Goal: Obtain resource: Download file/media

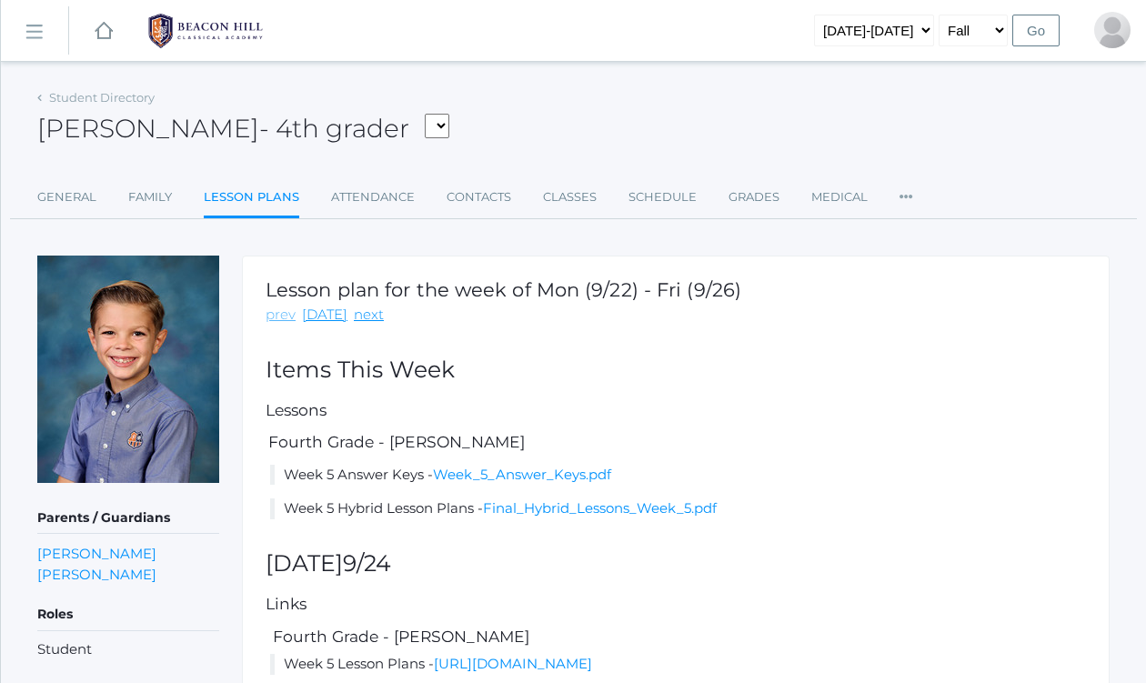
click at [276, 321] on link "prev" at bounding box center [281, 315] width 30 height 21
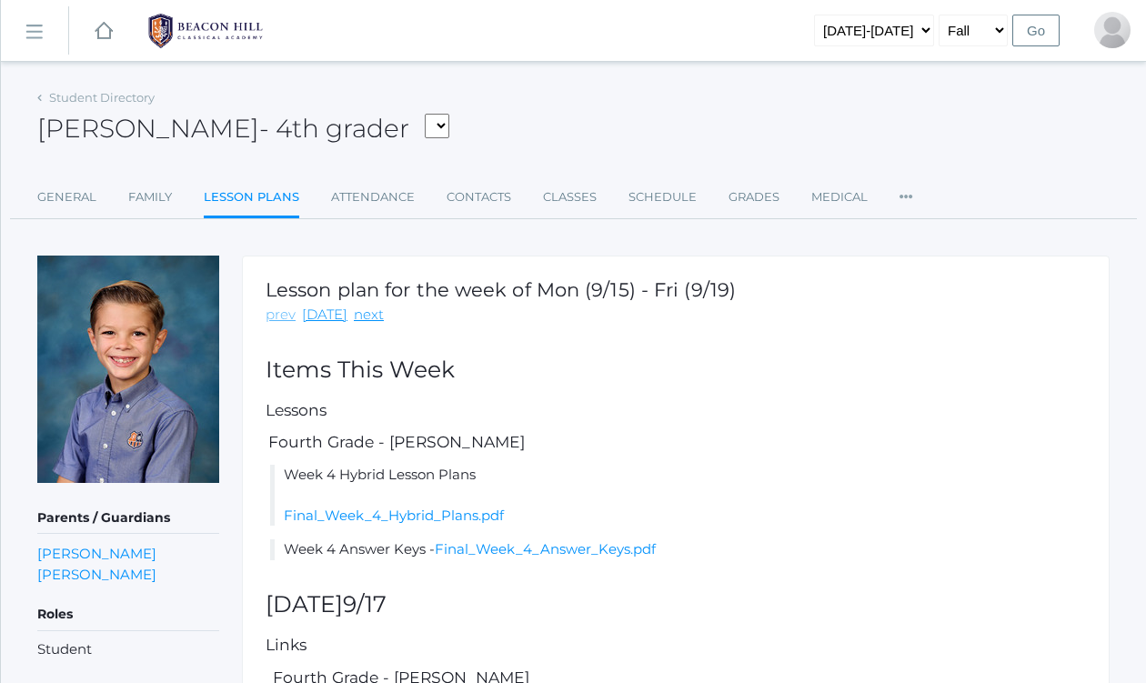
click at [287, 318] on link "prev" at bounding box center [281, 315] width 30 height 21
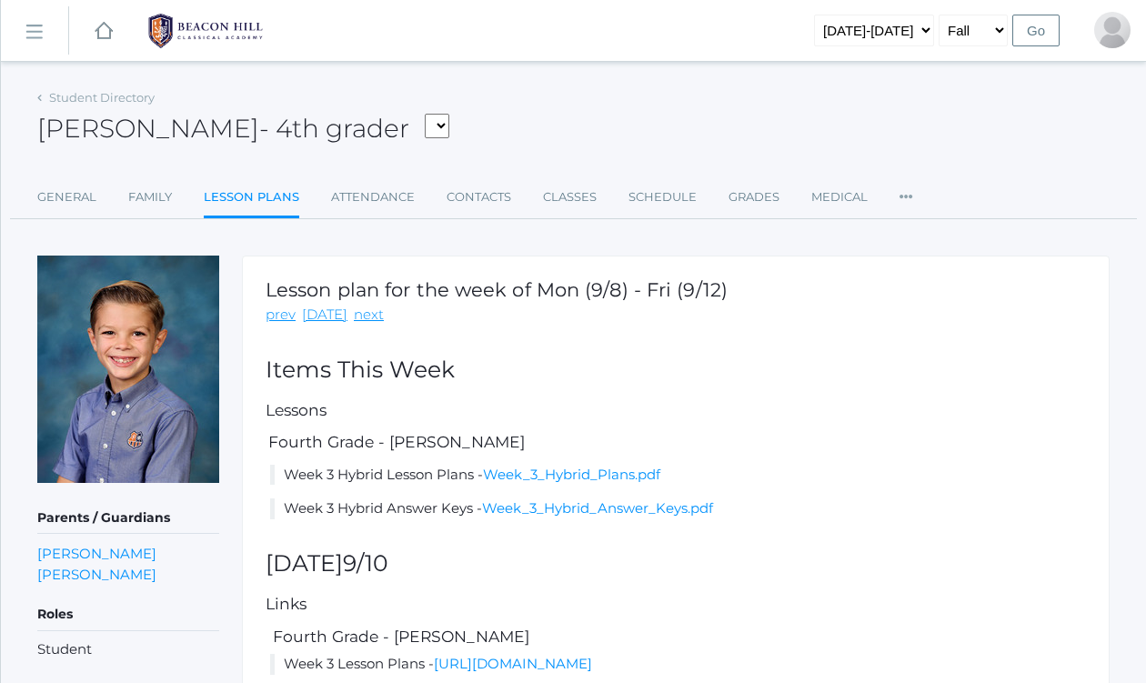
click at [316, 324] on div "Lesson plan for the week of Mon (9/8) - Fri (9/12) prev [DATE] next Items This …" at bounding box center [676, 640] width 868 height 768
click at [316, 320] on link "[DATE]" at bounding box center [324, 315] width 45 height 21
click at [319, 318] on link "[DATE]" at bounding box center [324, 315] width 45 height 21
click at [286, 319] on link "prev" at bounding box center [281, 315] width 30 height 21
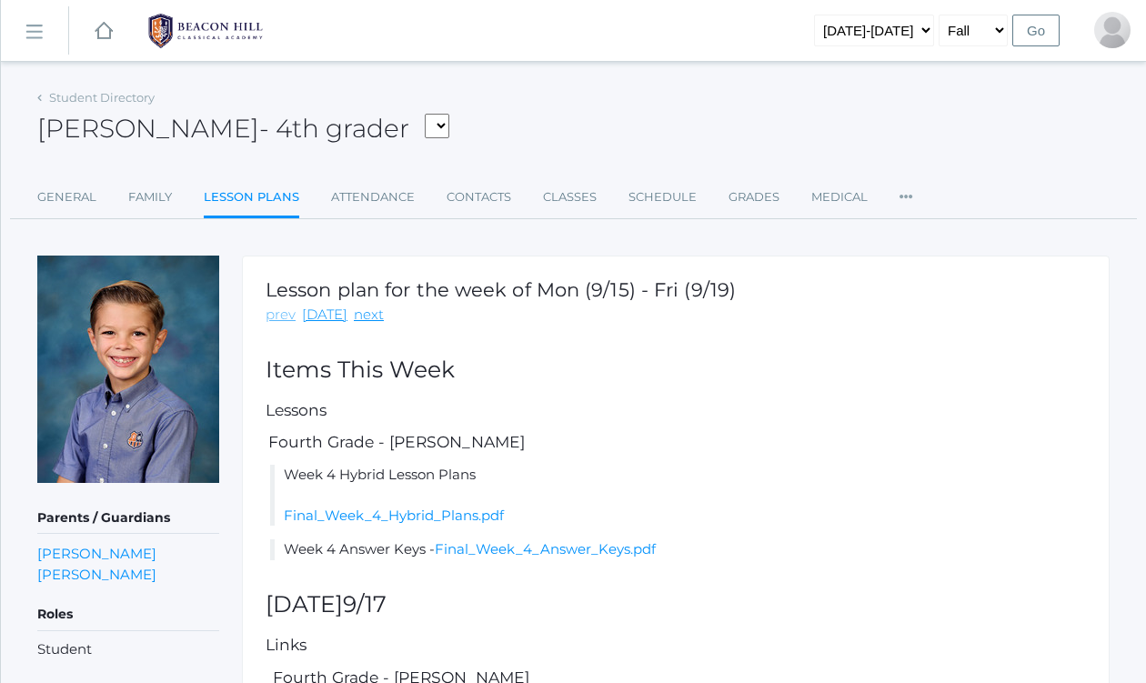
click at [286, 319] on link "prev" at bounding box center [281, 315] width 30 height 21
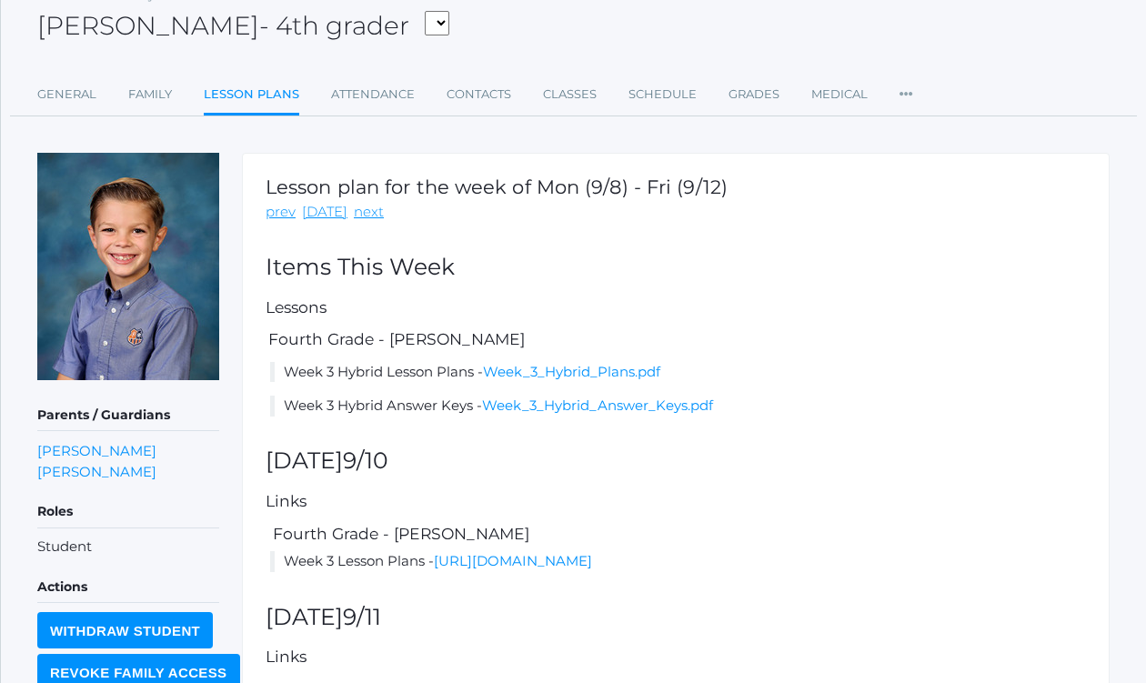
scroll to position [97, 0]
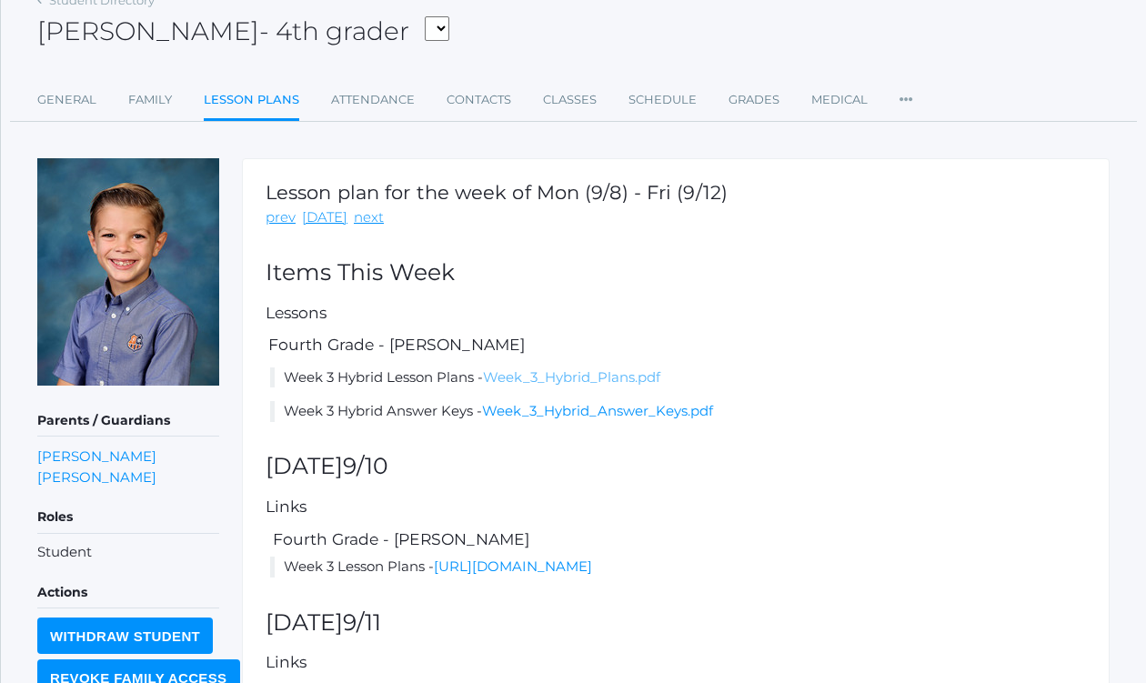
click at [573, 382] on link "Week_3_Hybrid_Plans.pdf" at bounding box center [571, 376] width 177 height 17
click at [567, 380] on link "Week_3_Hybrid_Plans.pdf" at bounding box center [571, 376] width 177 height 17
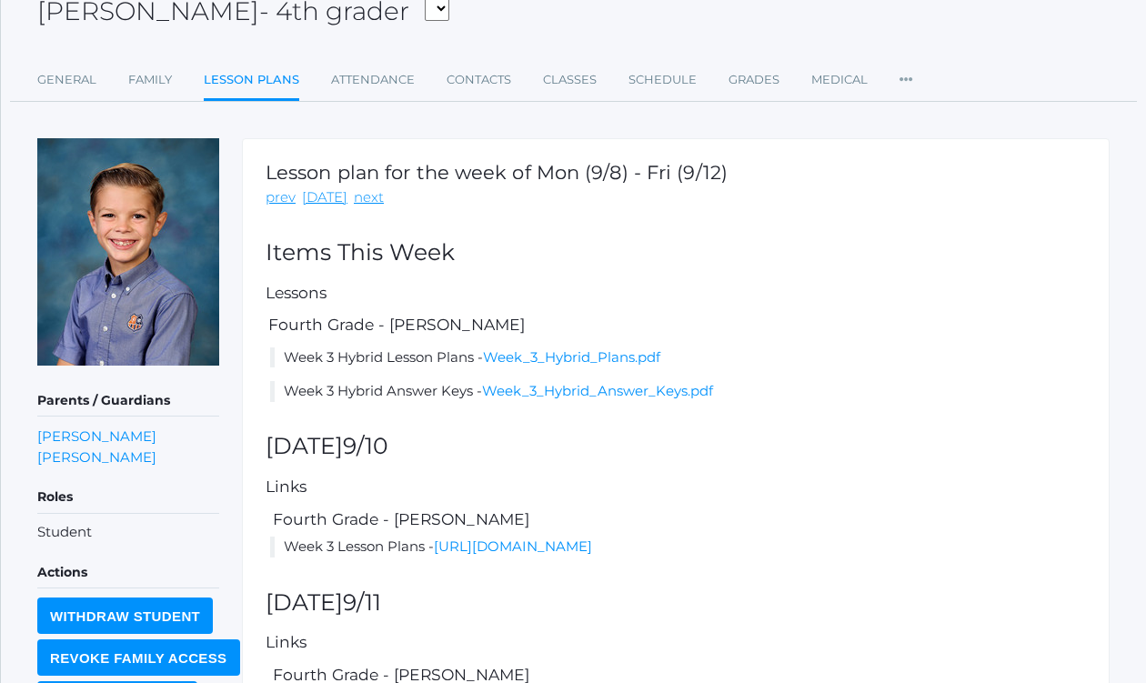
scroll to position [118, 0]
click at [276, 202] on link "prev" at bounding box center [281, 196] width 30 height 21
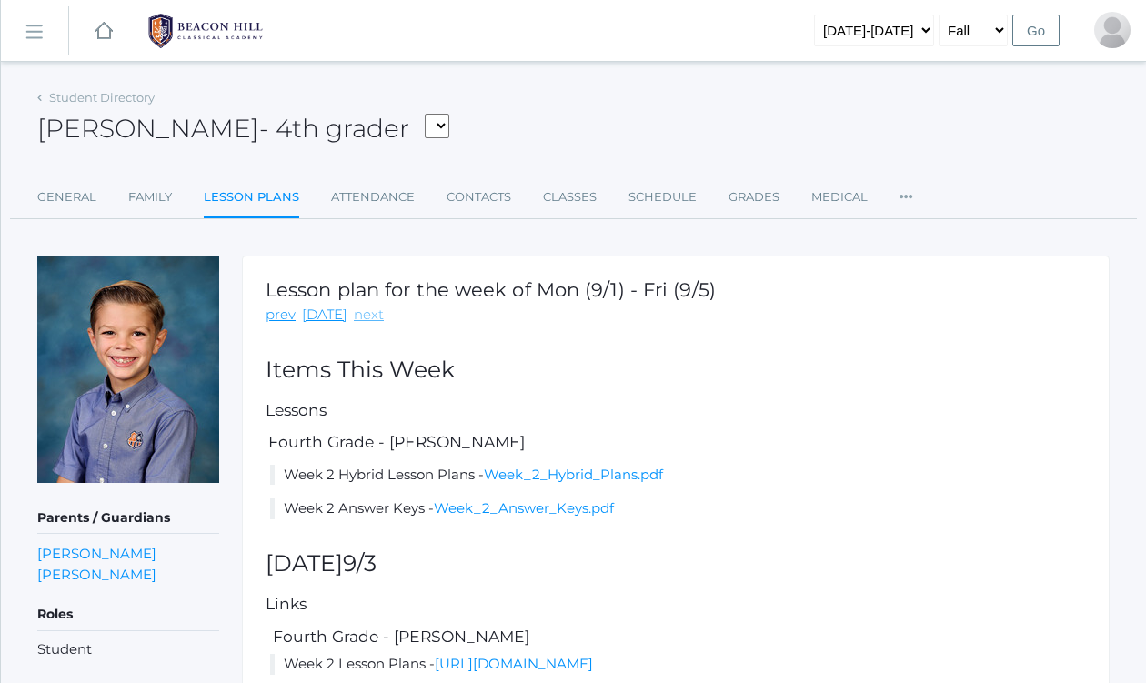
click at [365, 317] on link "next" at bounding box center [369, 315] width 30 height 21
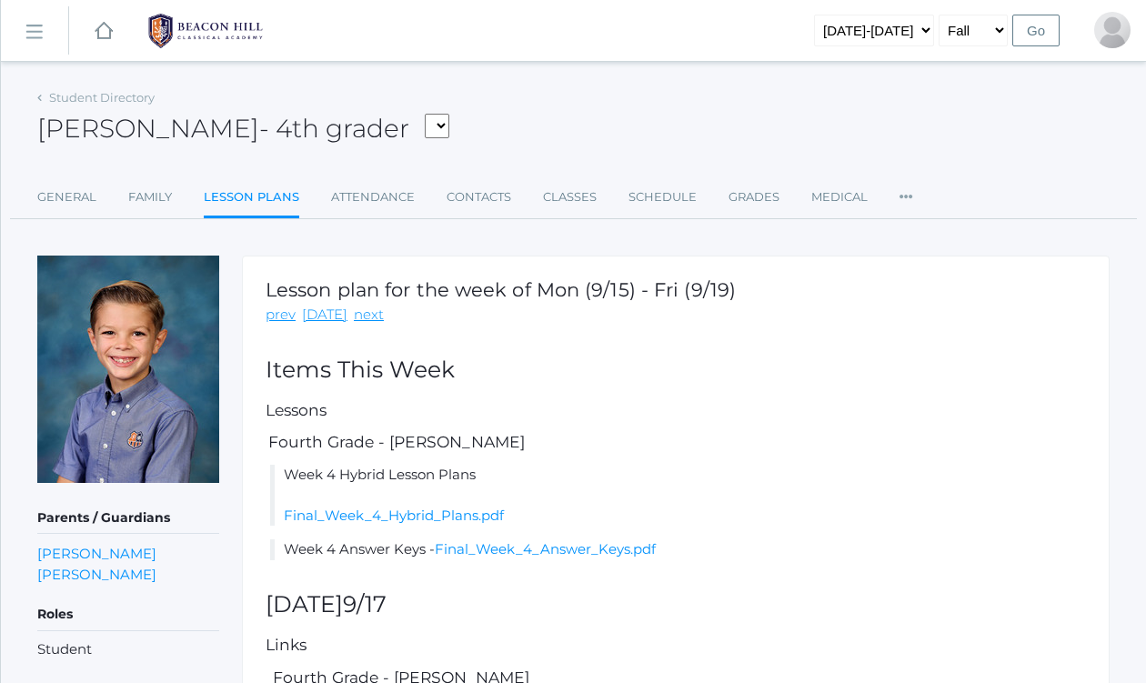
click at [365, 317] on link "next" at bounding box center [369, 315] width 30 height 21
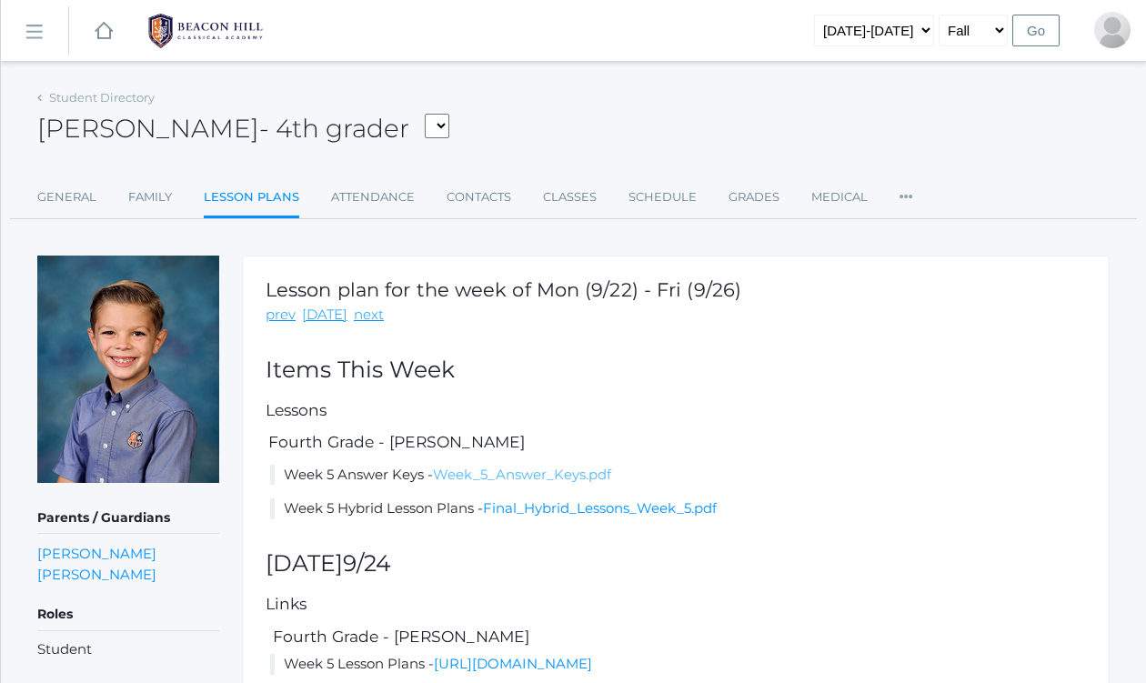
click at [494, 475] on link "Week_5_Answer_Keys.pdf" at bounding box center [522, 474] width 178 height 17
